Goal: Information Seeking & Learning: Obtain resource

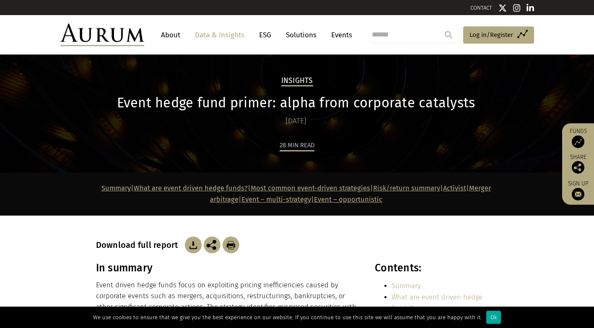
click at [233, 35] on link "Data & Insights" at bounding box center [220, 35] width 58 height 16
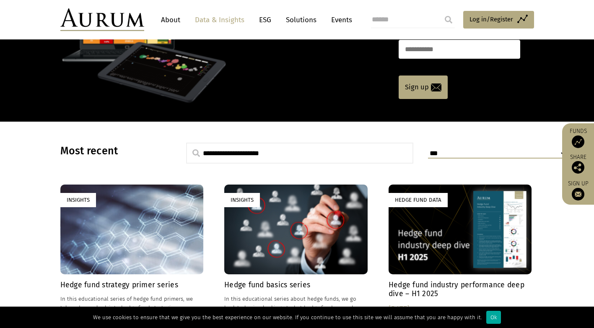
scroll to position [210, 0]
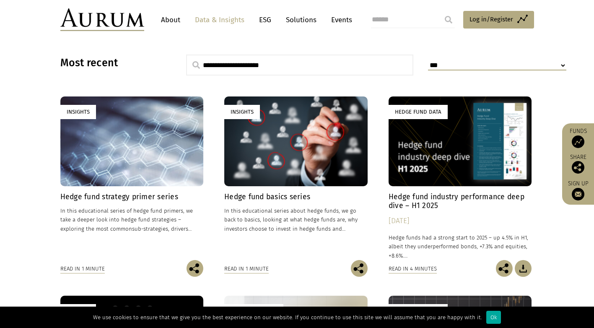
click at [456, 200] on h4 "Hedge fund industry performance deep dive – H1 2025" at bounding box center [460, 201] width 143 height 18
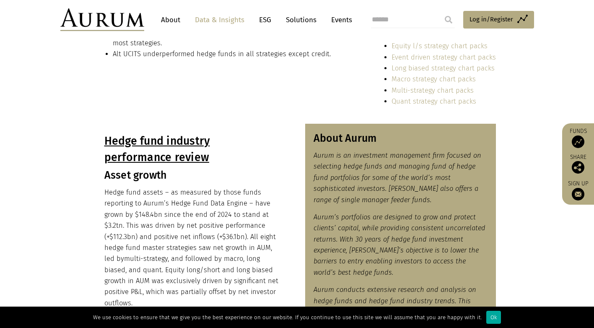
scroll to position [126, 0]
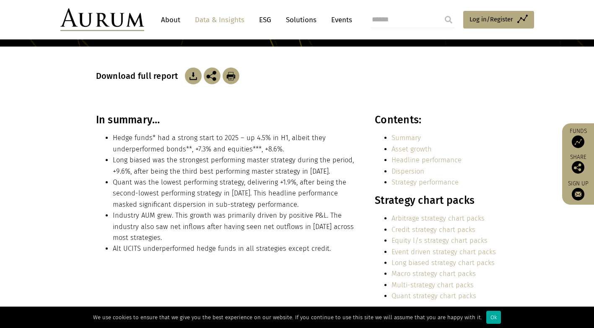
click at [194, 80] on img at bounding box center [193, 76] width 17 height 17
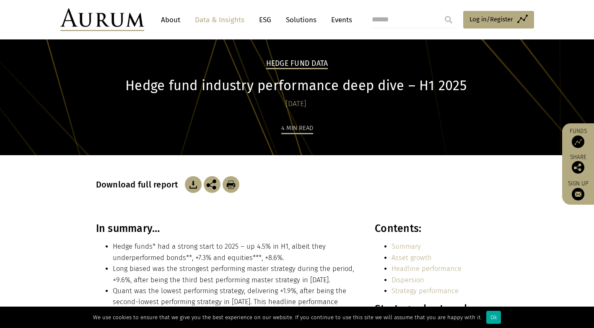
scroll to position [0, 0]
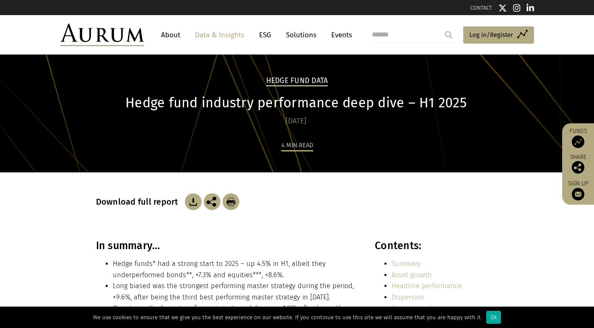
click at [230, 35] on link "Data & Insights" at bounding box center [220, 35] width 58 height 16
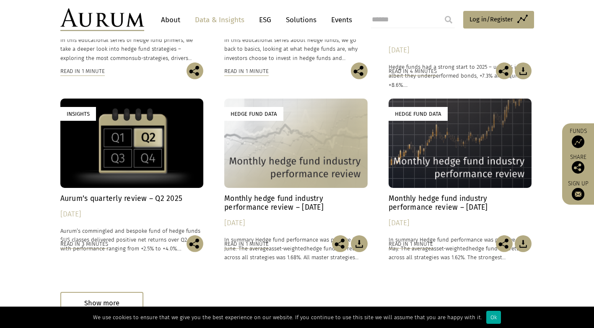
scroll to position [390, 0]
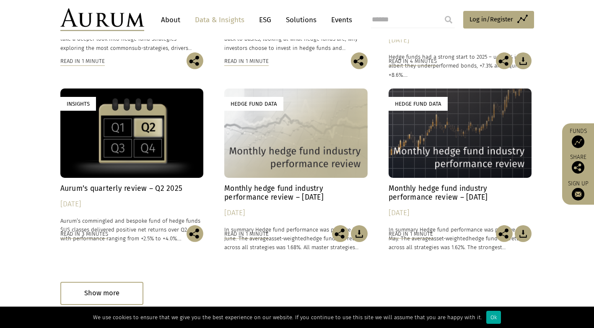
click at [306, 165] on div "Hedge Fund Data" at bounding box center [295, 132] width 143 height 89
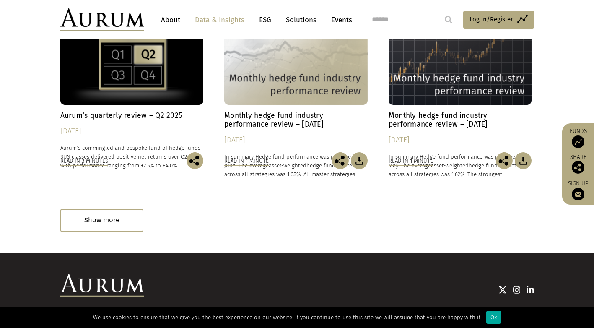
scroll to position [499, 0]
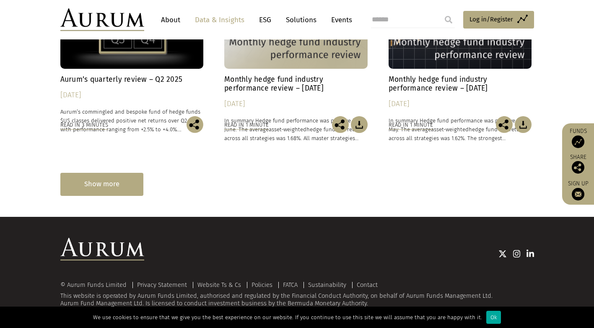
click at [129, 187] on div "Show more" at bounding box center [101, 184] width 83 height 23
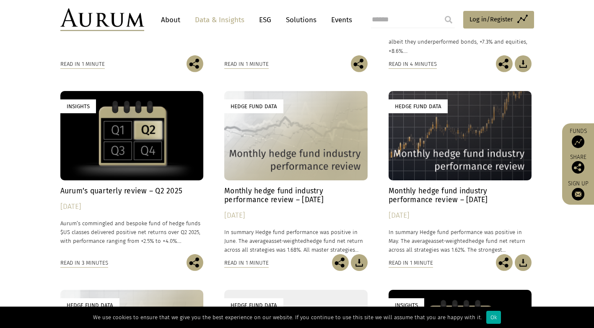
scroll to position [458, 0]
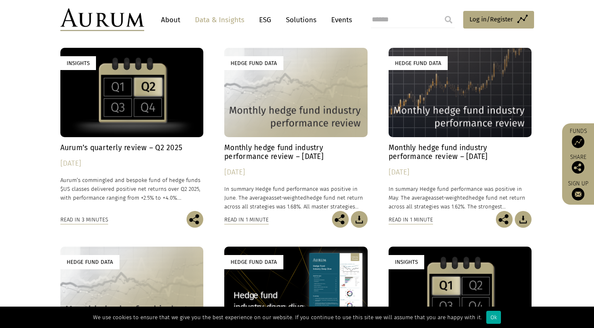
click at [119, 195] on p "Aurum’s commingled and bespoke fund of hedge funds $US classes delivered positi…" at bounding box center [131, 189] width 143 height 26
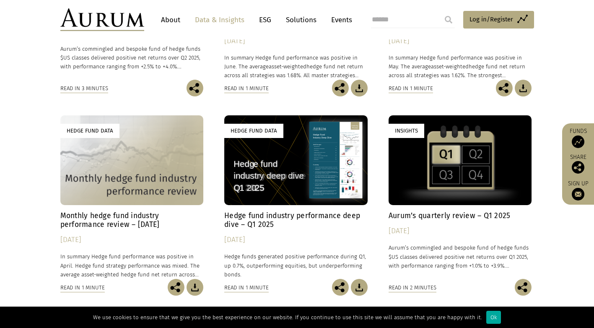
scroll to position [625, 0]
